Goal: Answer question/provide support: Answer question/provide support

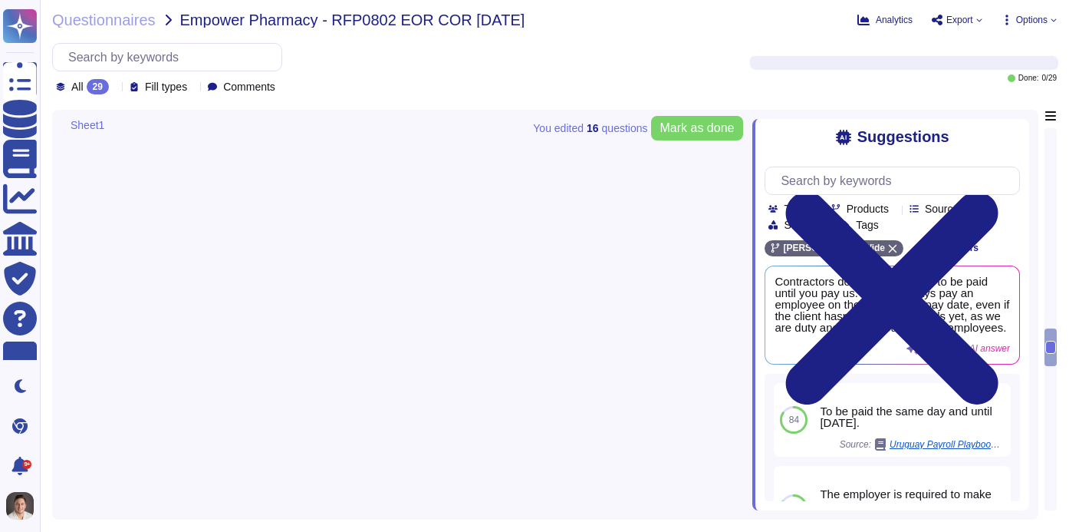
type textarea "Yes, we have an entire expense management module built within the [PERSON_NAME]…"
type textarea "On average, it would take approximately 1 to 5 days to allow a [DEMOGRAPHIC_DAT…"
type textarea "Empower Pharmacy would be able to customize the payment terms they wish to have…"
type textarea "Yes, we can hire workers as W-2 employees in the [GEOGRAPHIC_DATA]."
type textarea "For 1099 contractors, [PERSON_NAME] will need to be paid before the contractor …"
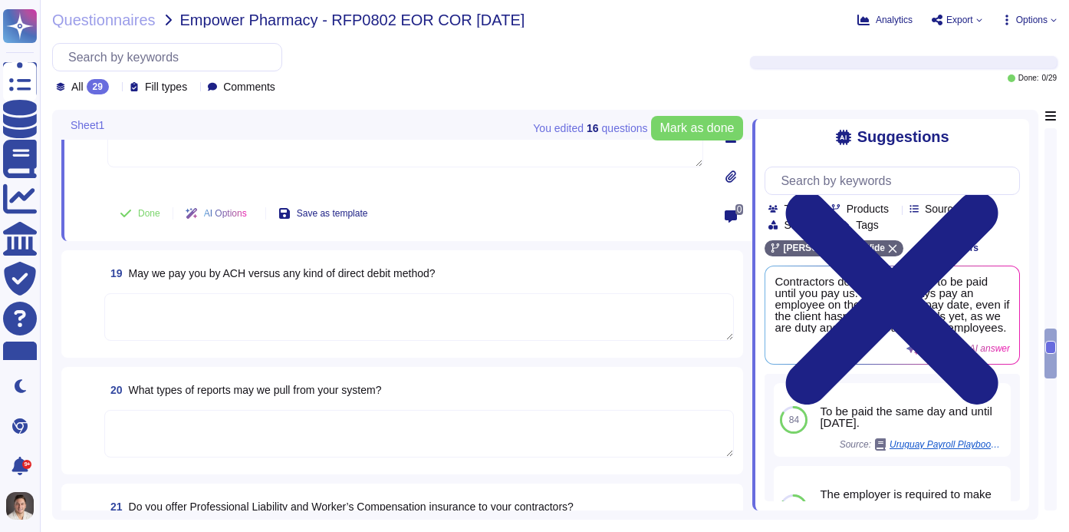
scroll to position [2385, 0]
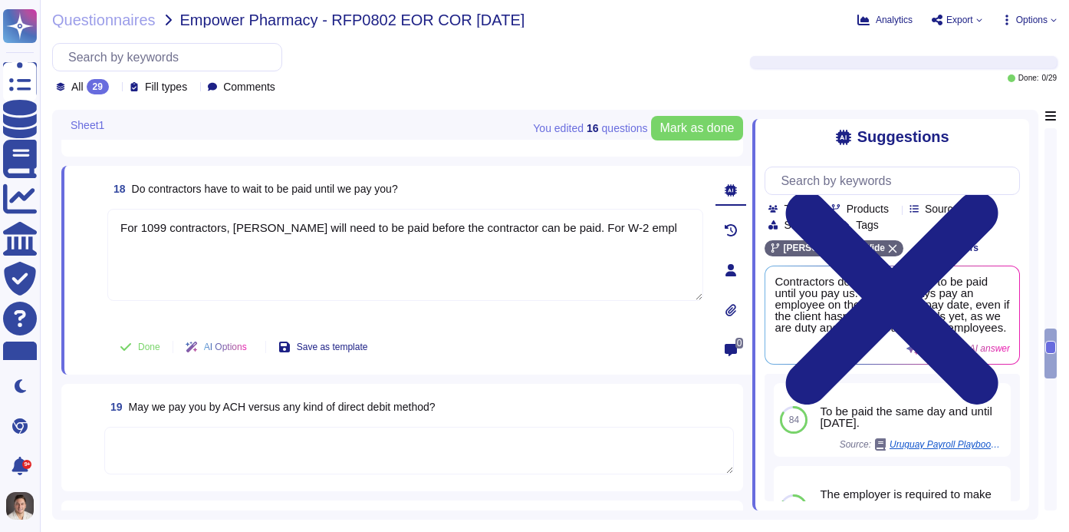
type textarea "On average, it would take approximately 1 to 5 days to allow a [DEMOGRAPHIC_DAT…"
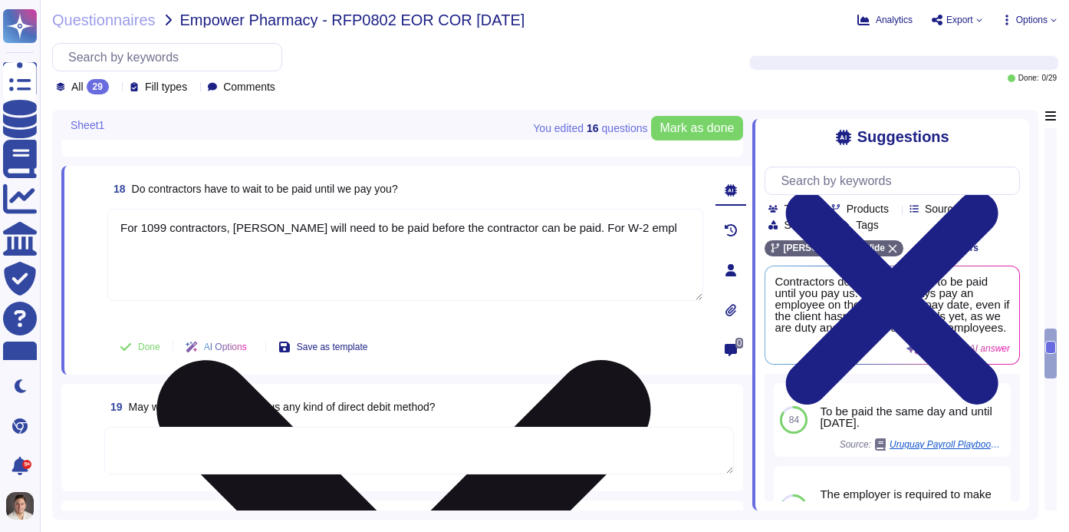
click at [642, 230] on textarea "For 1099 contractors, [PERSON_NAME] will need to be paid before the contractor …" at bounding box center [405, 255] width 596 height 92
type textarea "For 1099 contractors, [PERSON_NAME] will need to be paid before the contractor …"
